Goal: Task Accomplishment & Management: Manage account settings

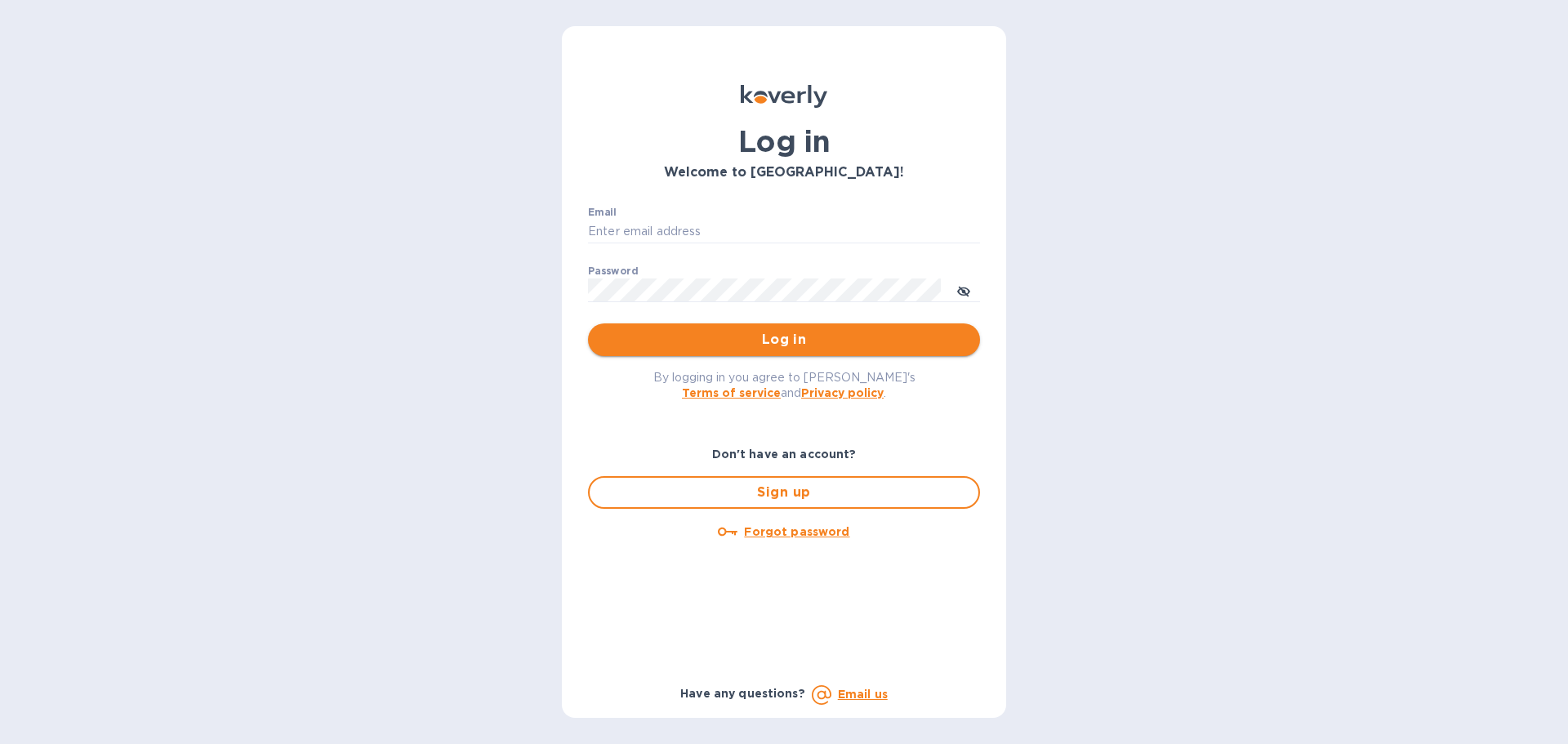
type input "office@morningpep.com"
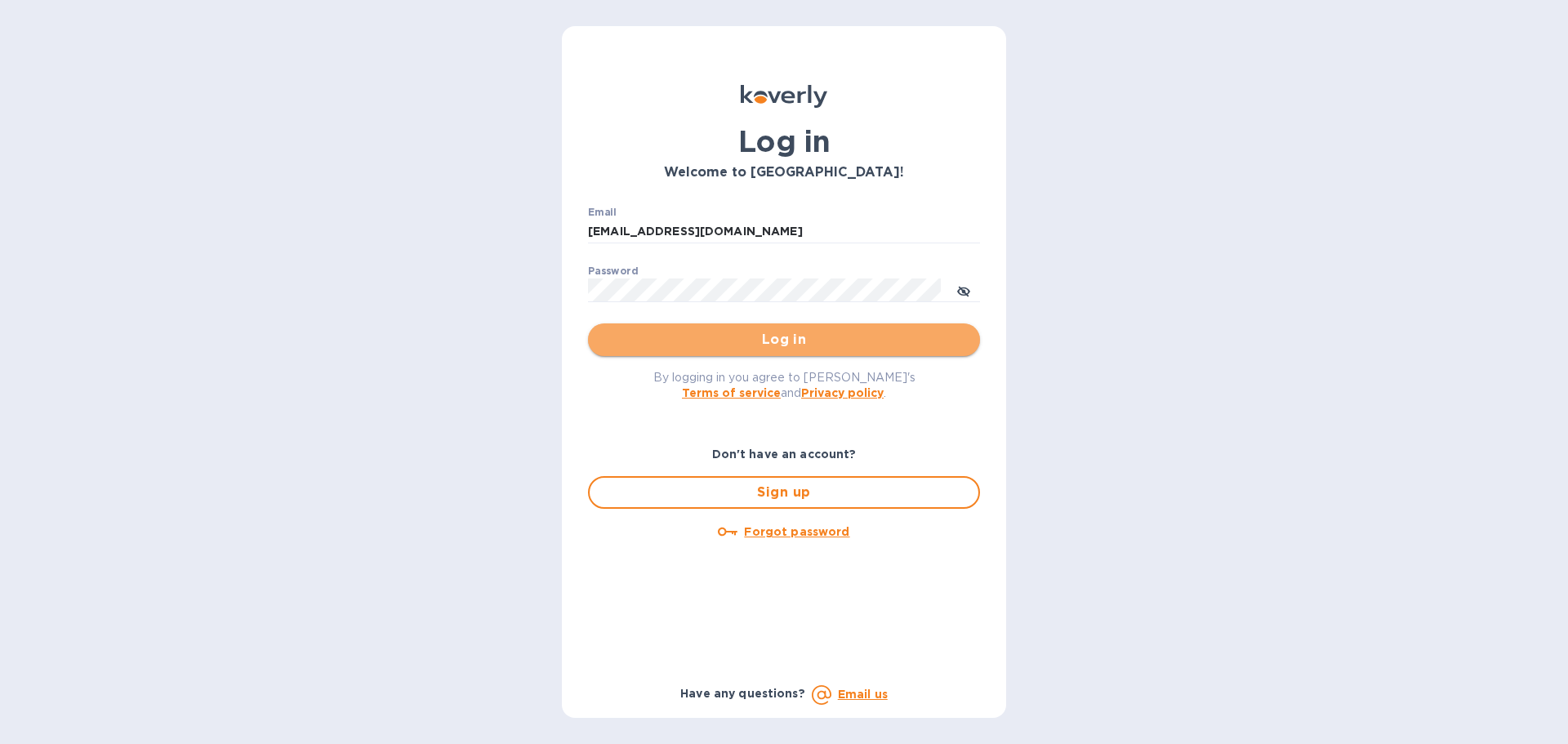
click at [736, 347] on span "Log in" at bounding box center [784, 339] width 366 height 19
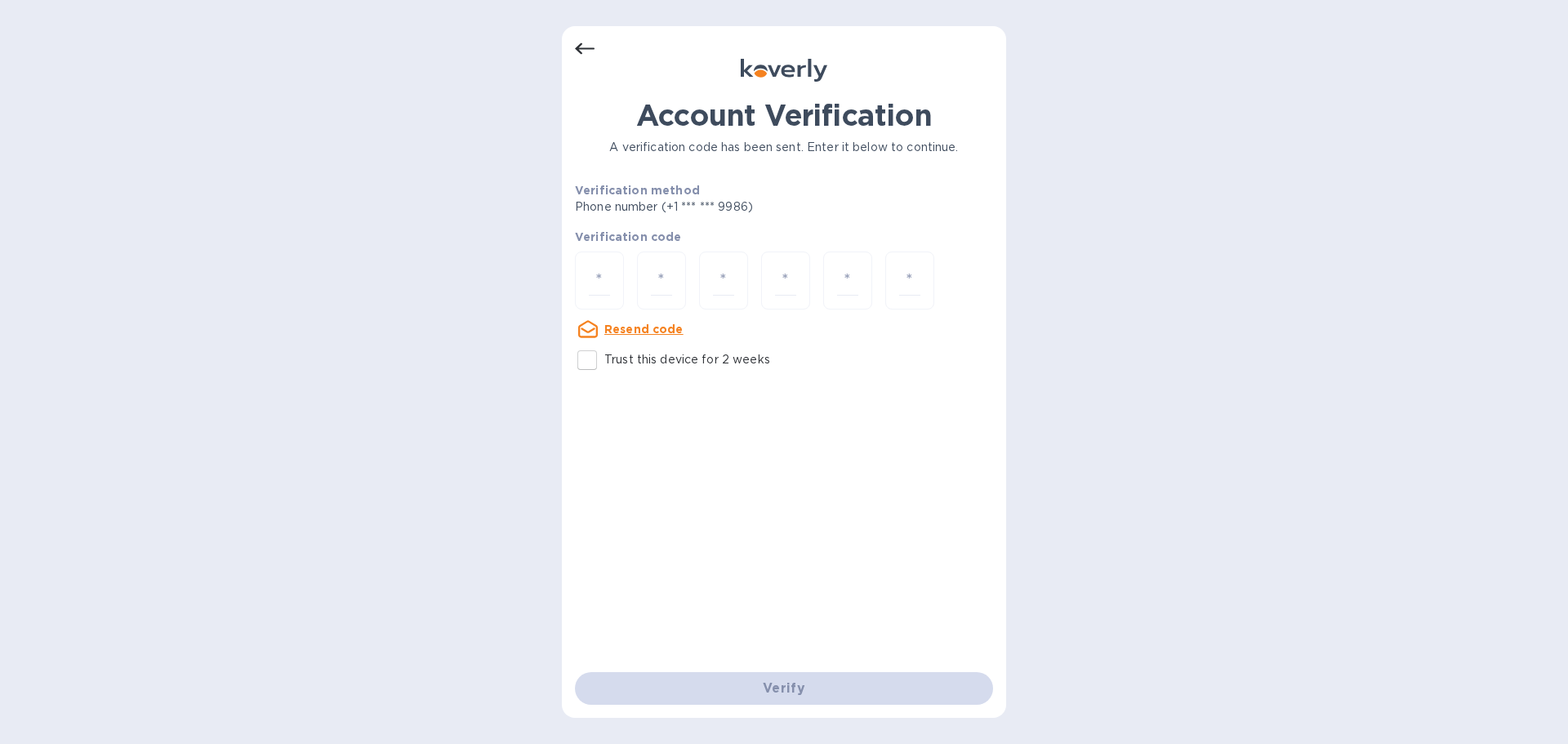
click at [576, 41] on icon at bounding box center [584, 49] width 19 height 19
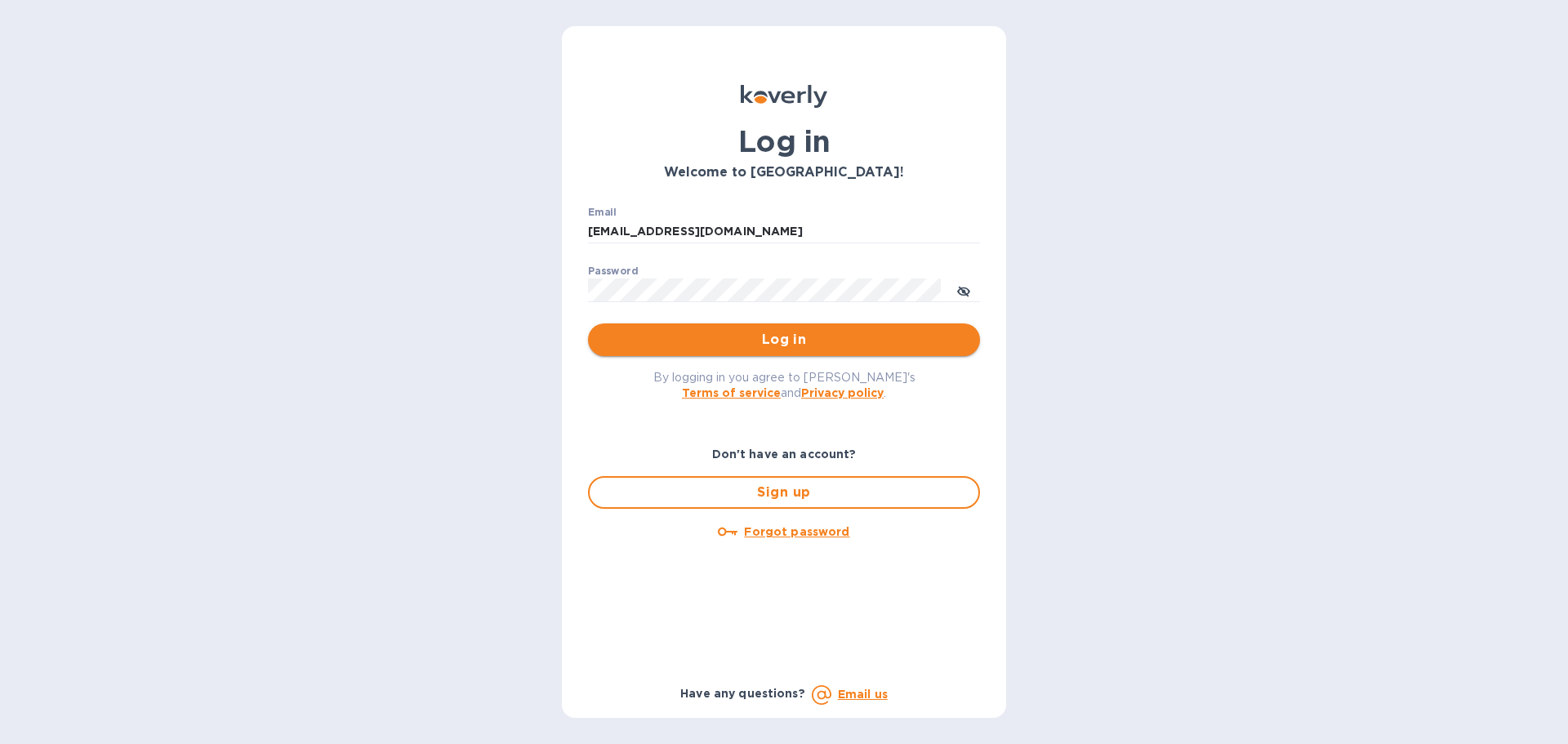
click at [822, 339] on span "Log in" at bounding box center [784, 339] width 366 height 19
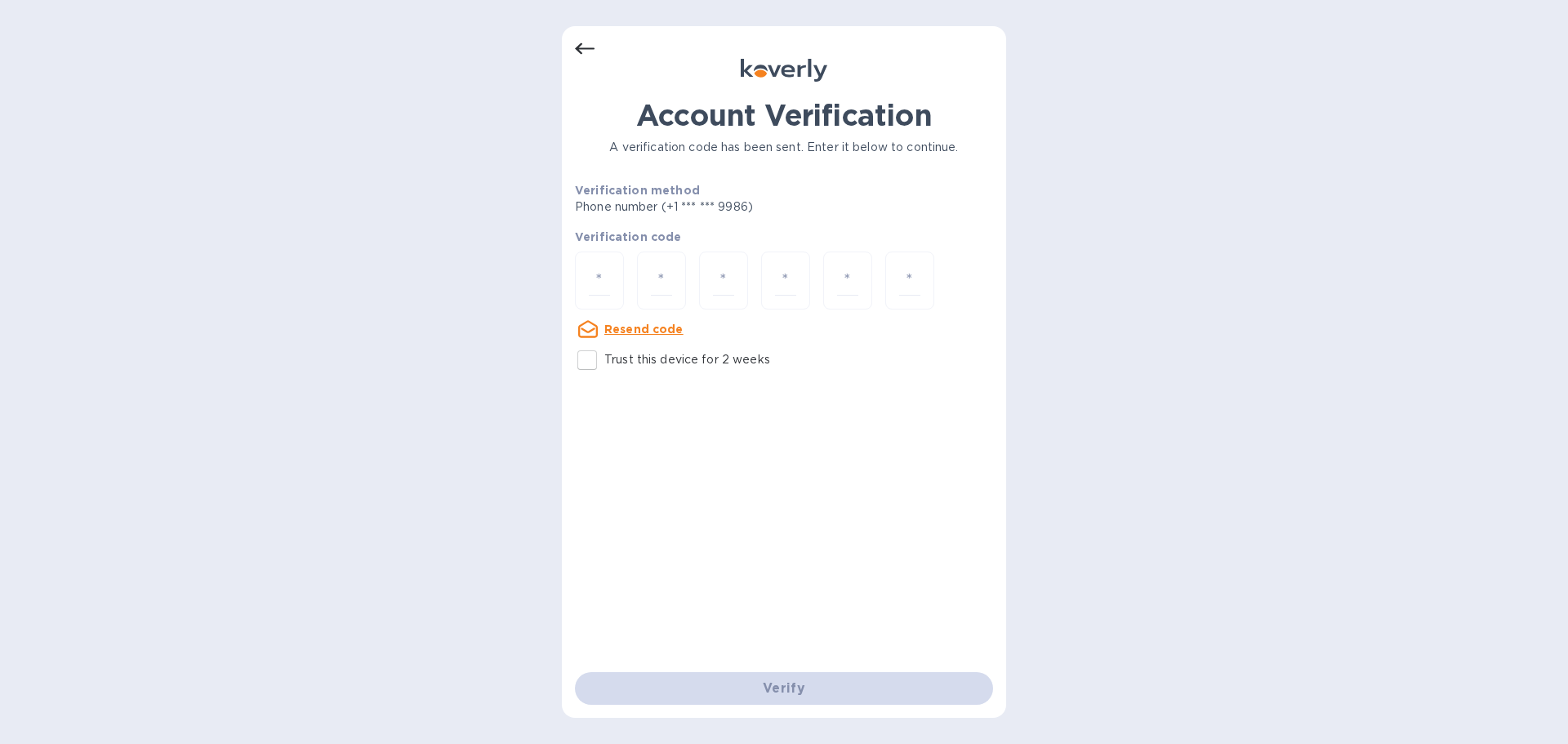
click at [757, 271] on div at bounding box center [784, 281] width 418 height 61
click at [601, 280] on input "number" at bounding box center [599, 280] width 21 height 30
paste input "6"
type input "6"
type input "1"
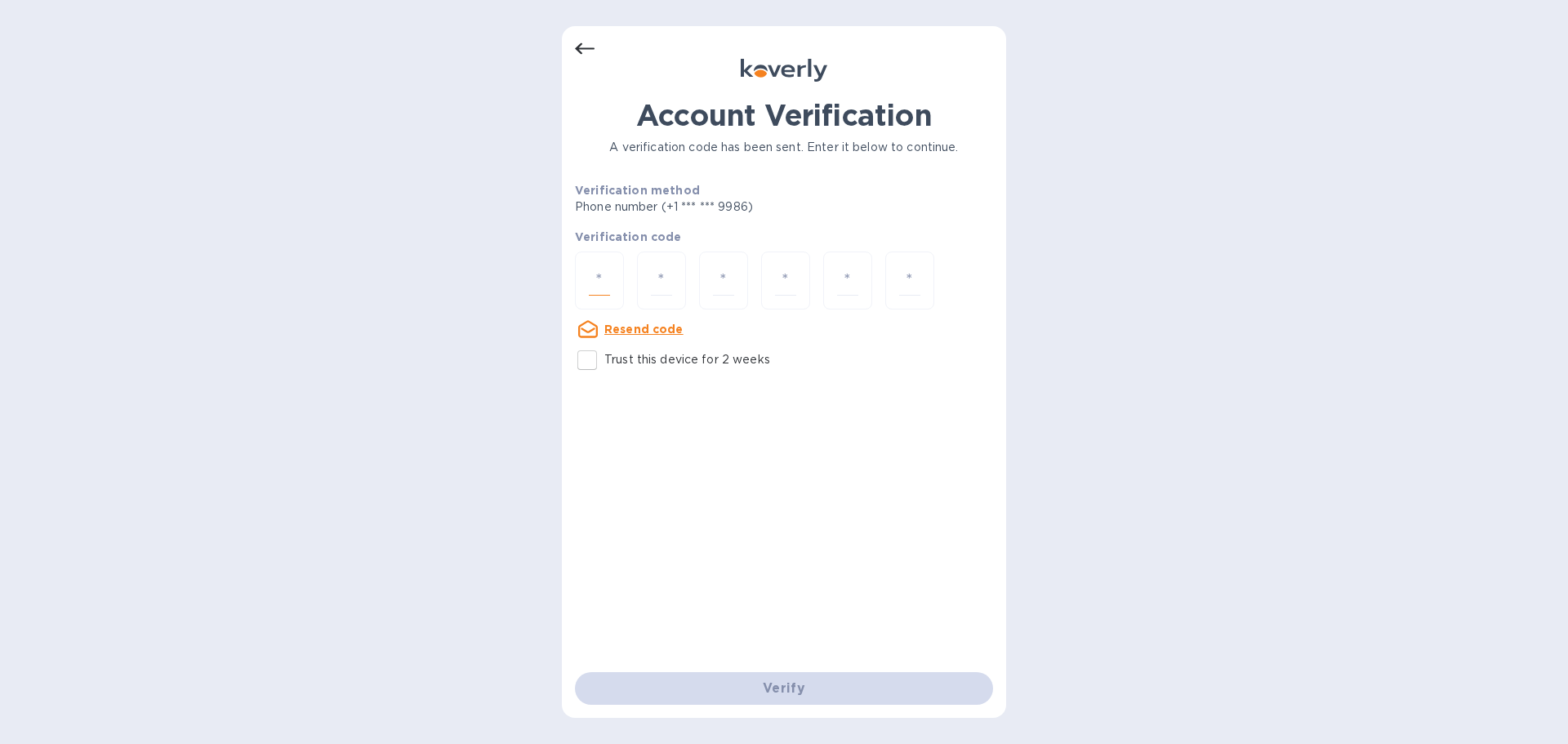
type input "0"
type input "5"
type input "8"
type input "9"
